Goal: Information Seeking & Learning: Learn about a topic

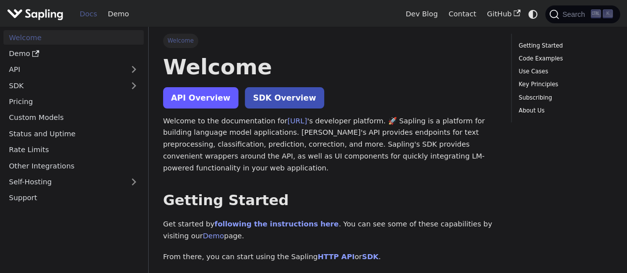
click at [185, 95] on link "API Overview" at bounding box center [200, 97] width 75 height 21
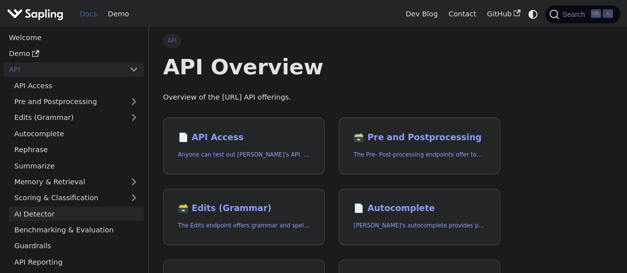
click at [50, 211] on link "AI Detector" at bounding box center [76, 214] width 135 height 14
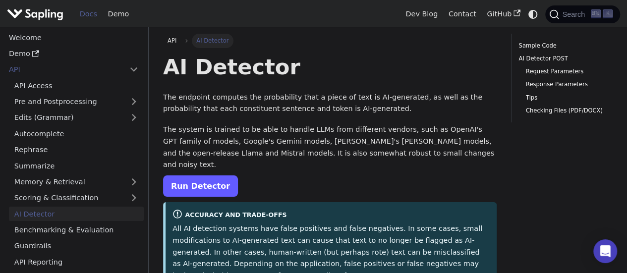
click at [207, 179] on link "Run Detector" at bounding box center [200, 186] width 75 height 21
